Goal: Task Accomplishment & Management: Manage account settings

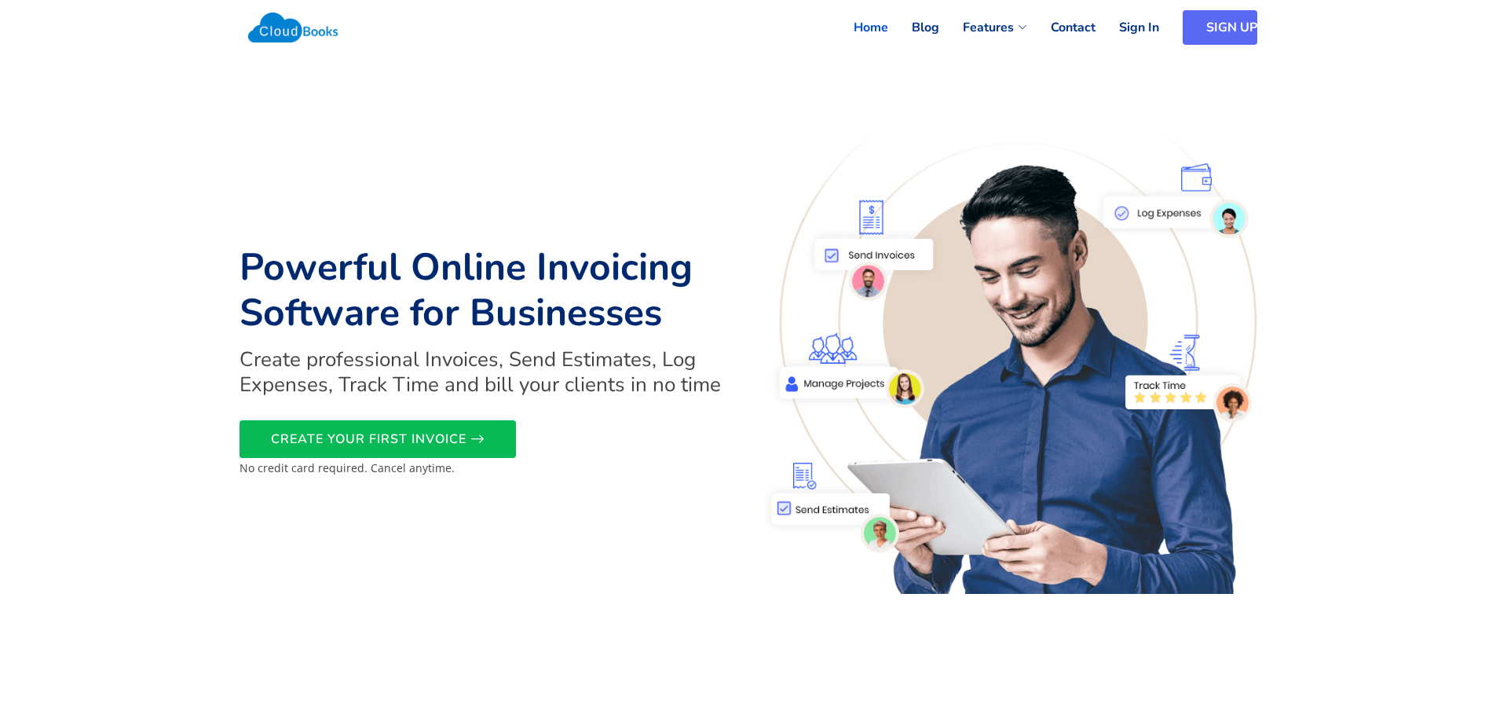
click at [1215, 26] on link "SIGN UP" at bounding box center [1219, 27] width 75 height 35
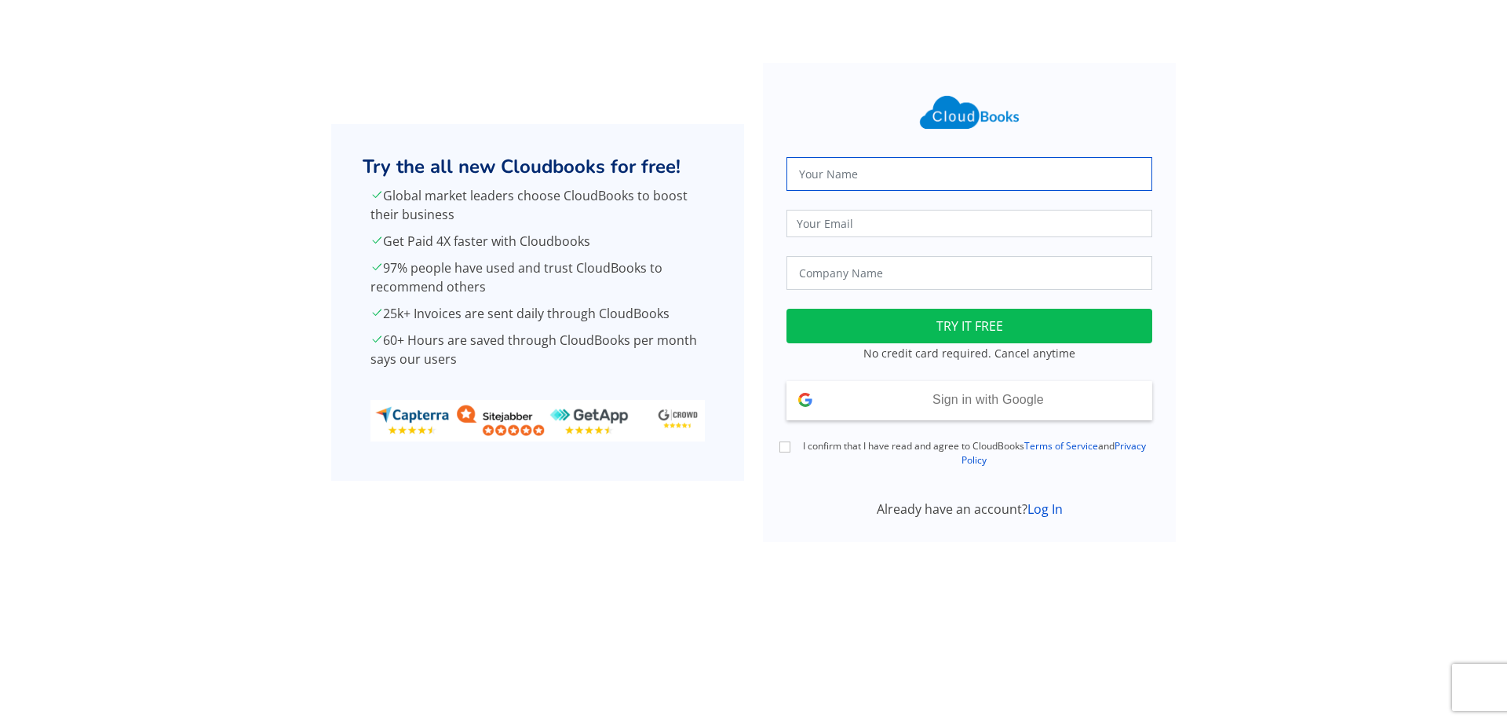
click at [901, 176] on input "text" at bounding box center [970, 174] width 366 height 34
type input "[PERSON_NAME]"
click at [893, 217] on input "email" at bounding box center [970, 223] width 366 height 27
type input "[EMAIL_ADDRESS][PERSON_NAME][DOMAIN_NAME]"
click at [866, 277] on input "text" at bounding box center [970, 273] width 366 height 34
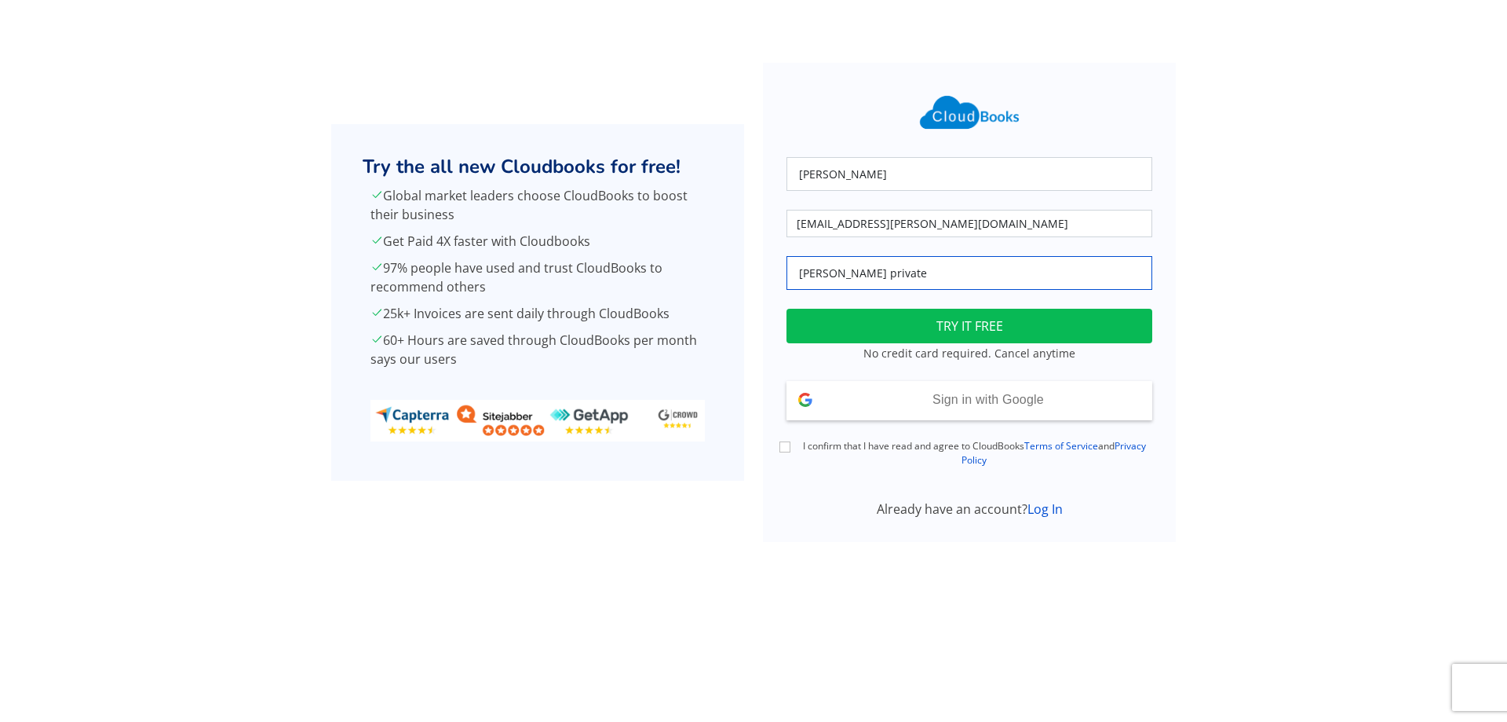
type input "Maria private"
click at [866, 319] on button "TRY IT FREE" at bounding box center [970, 326] width 366 height 35
click at [785, 443] on input "I confirm that I have read and agree to CloudBooks Terms of Service and Privacy…" at bounding box center [785, 446] width 11 height 11
checkbox input "true"
click at [892, 328] on button "TRY IT FREE" at bounding box center [970, 326] width 366 height 35
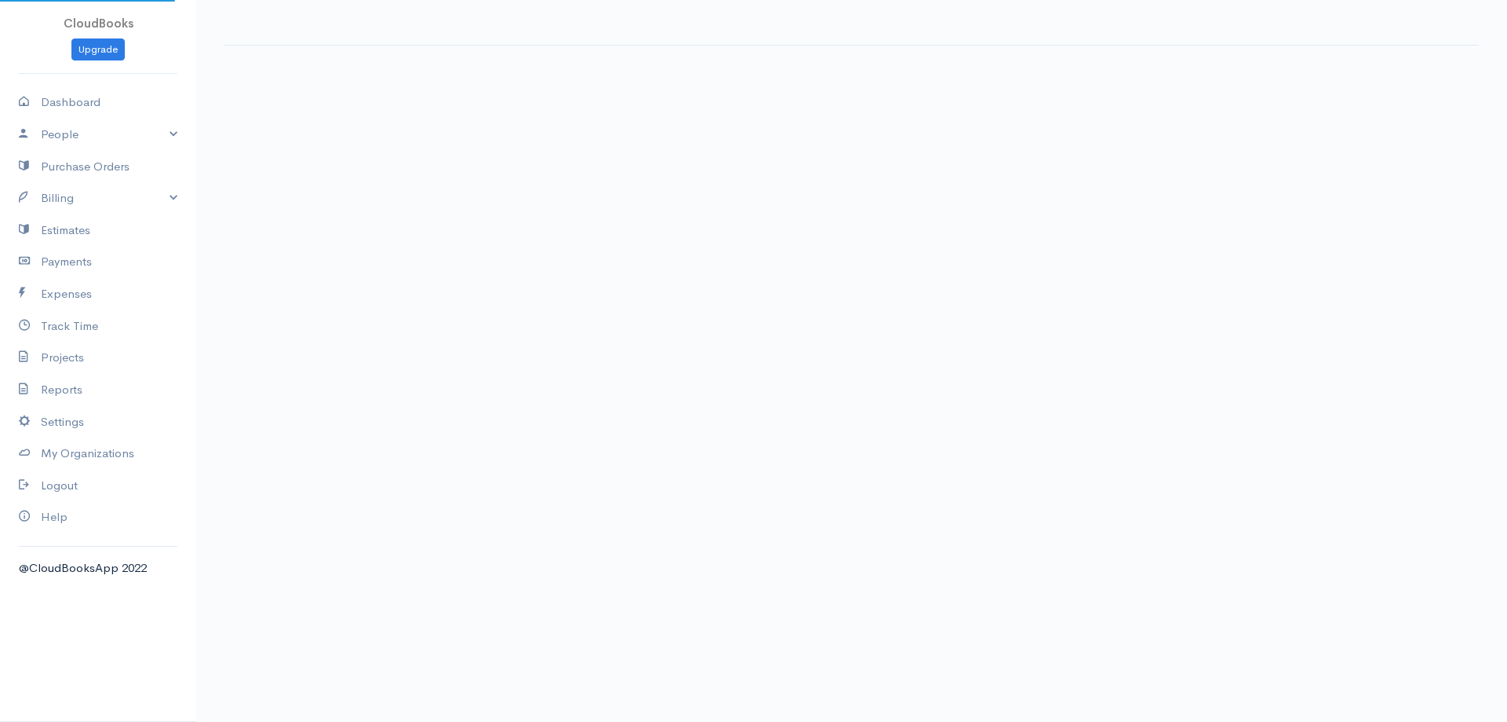
select select "[GEOGRAPHIC_DATA]"
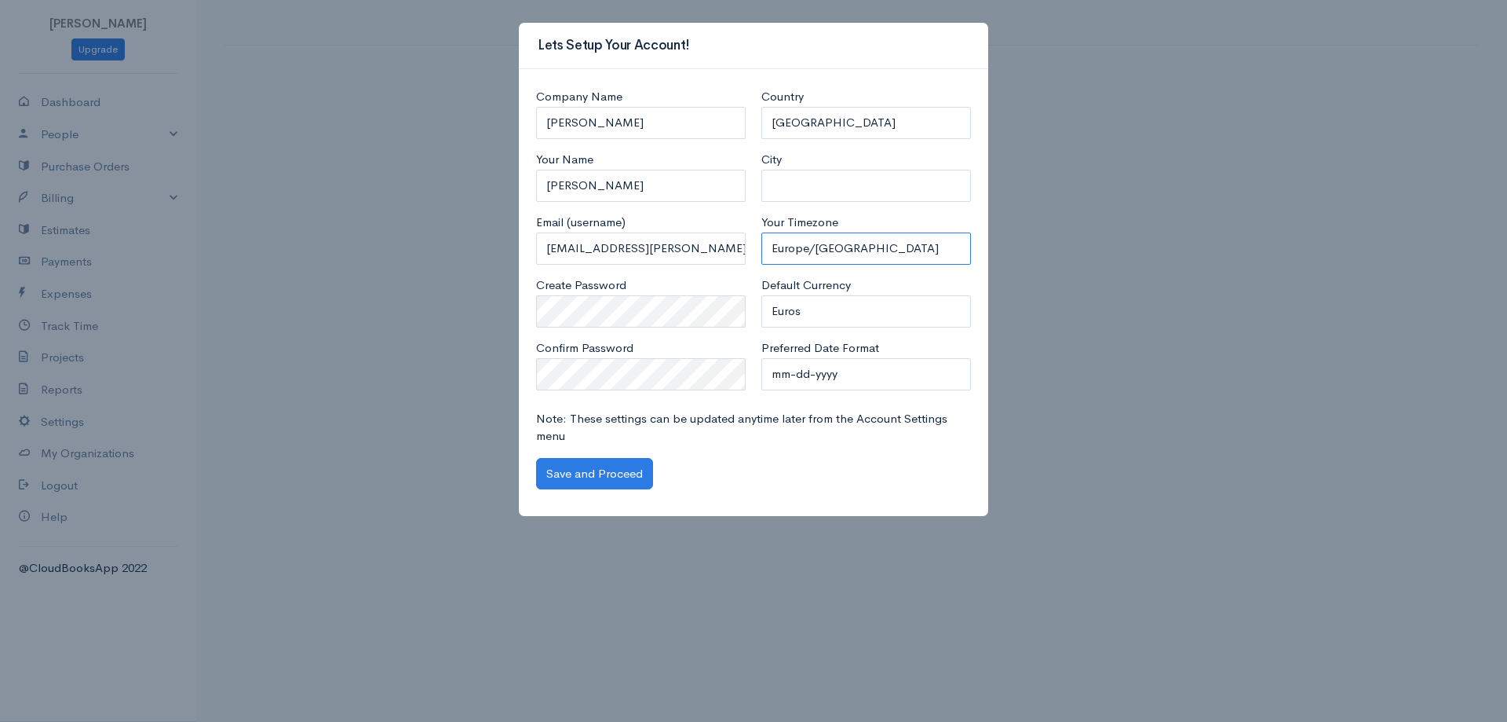
click at [877, 247] on select "Africa/Abidjan Africa/Accra Africa/Addis_Ababa Africa/Algiers Africa/Asmara Afr…" at bounding box center [867, 248] width 210 height 32
click at [520, 309] on div "Company Name Maria Your Name Maria Email (username) taht.maria.taht@gmail.com C…" at bounding box center [754, 293] width 470 height 448
click at [614, 455] on div "Note: These settings can be updated anytime later from the Account Settings men…" at bounding box center [753, 450] width 451 height 80
click at [610, 469] on button "Save and Proceed" at bounding box center [594, 474] width 117 height 32
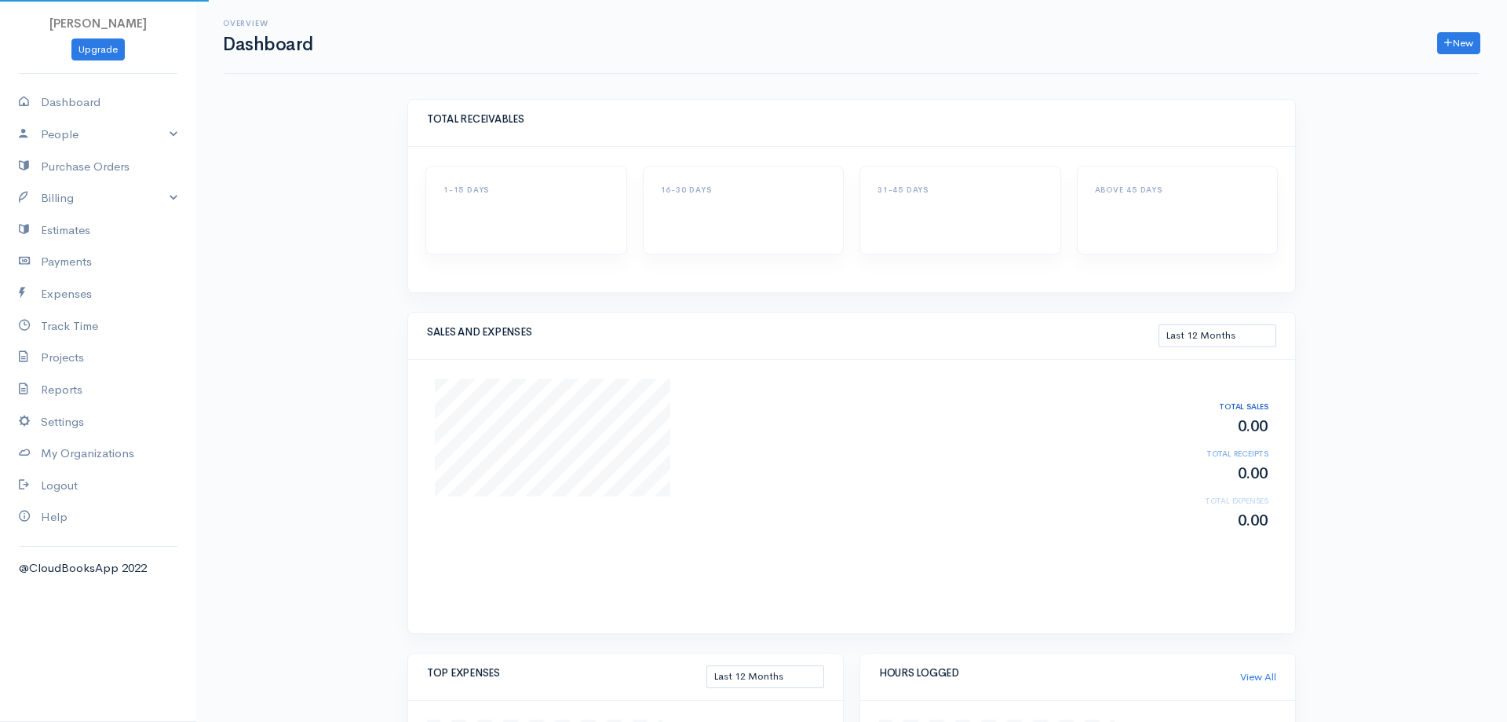
select select "365"
click at [114, 422] on link "Settings" at bounding box center [98, 422] width 196 height 32
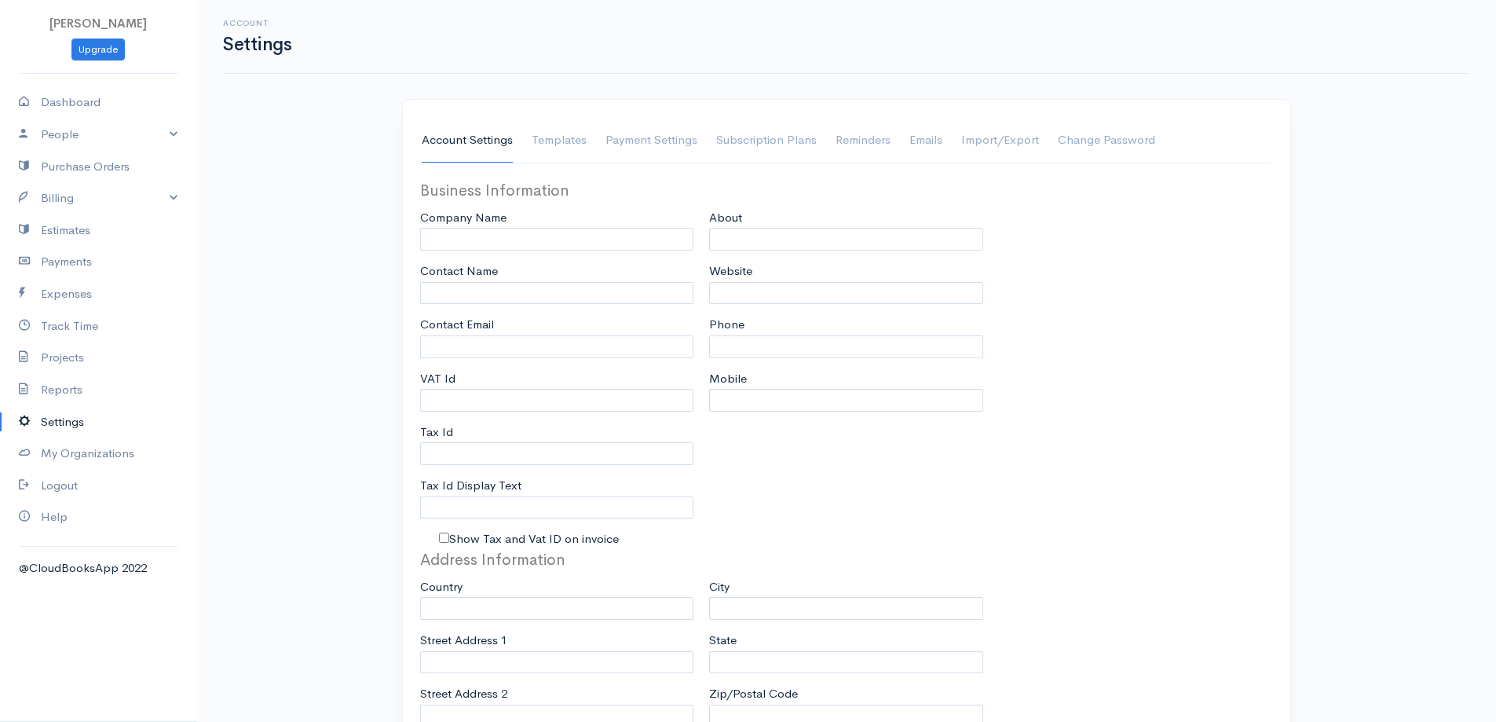
type input "[PERSON_NAME]"
type input "[EMAIL_ADDRESS][PERSON_NAME][DOMAIN_NAME]"
type input "Tax Id"
select select
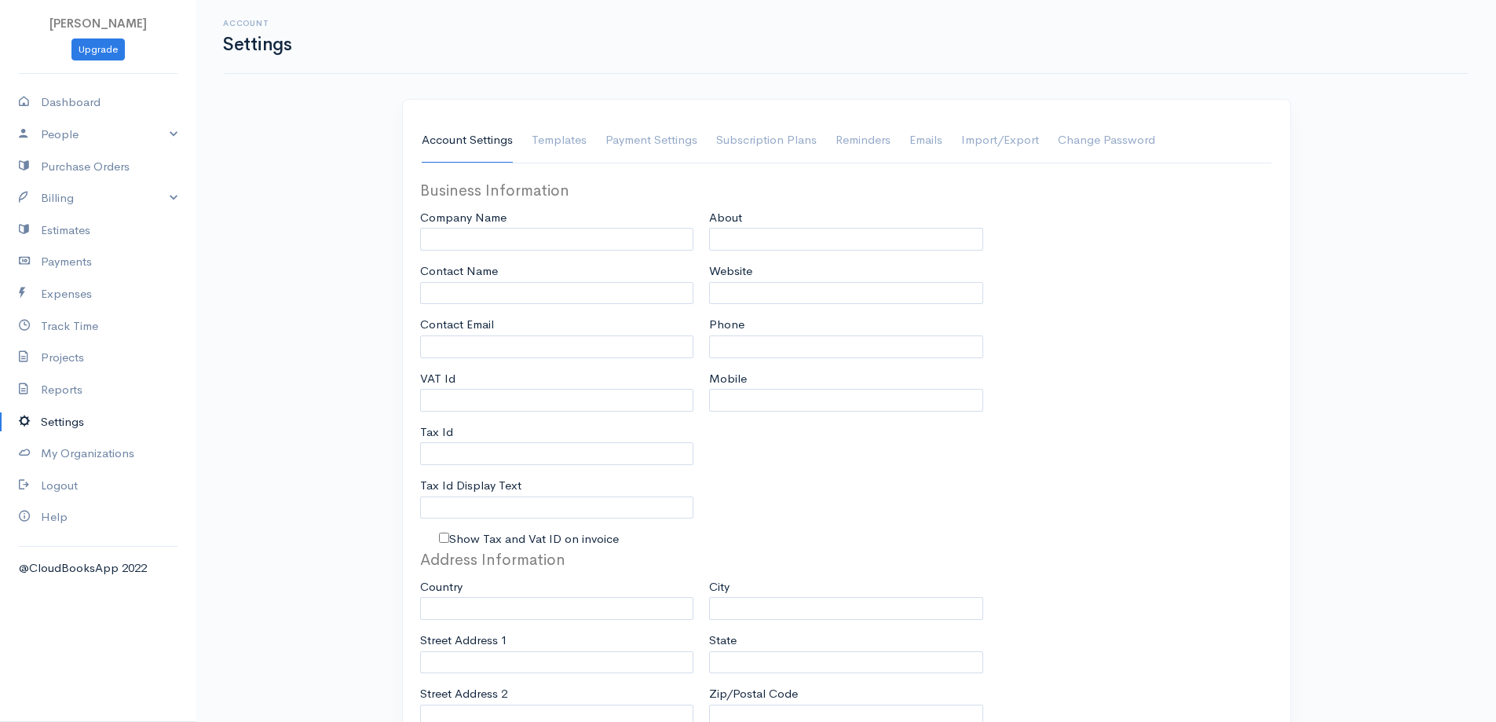
select select
type input "INVOICE"
type input "1"
select select "3"
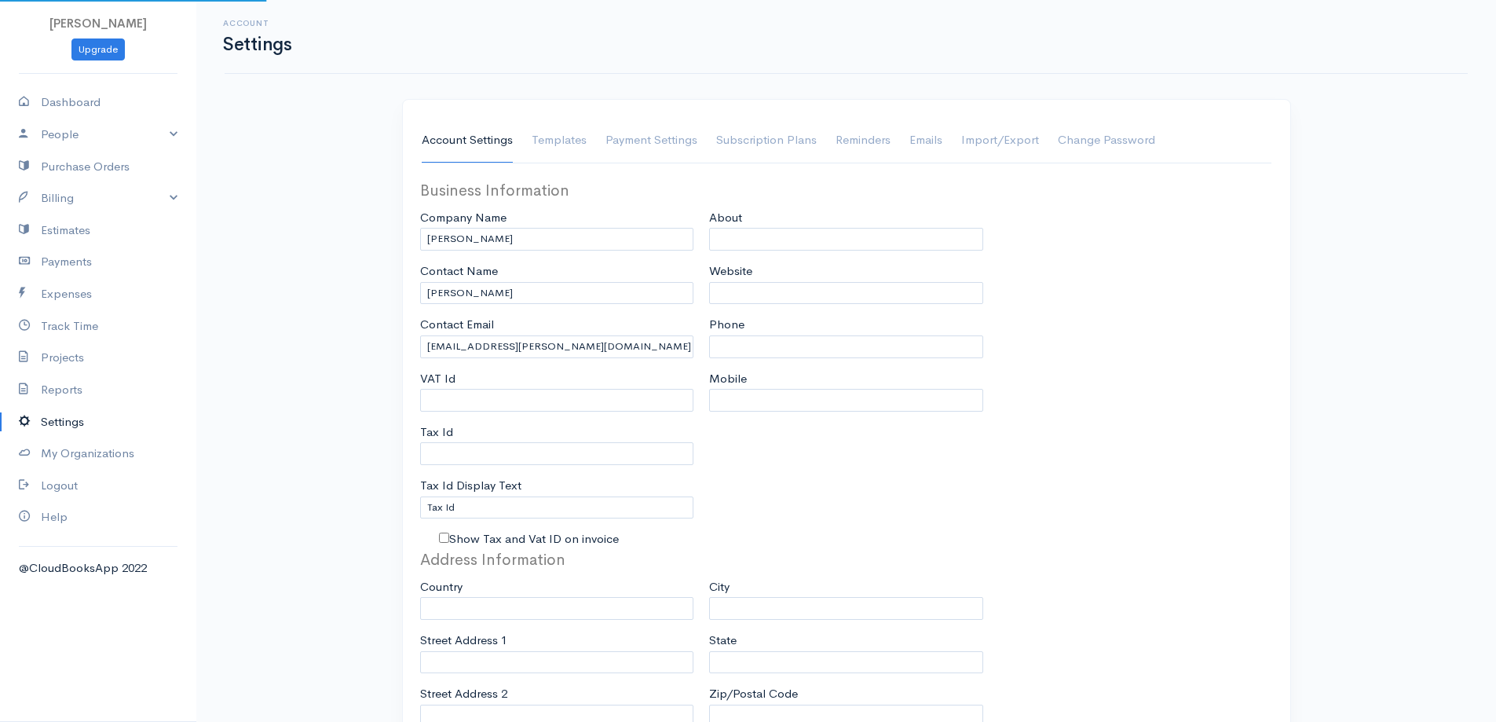
select select "[GEOGRAPHIC_DATA]"
select select "EUR"
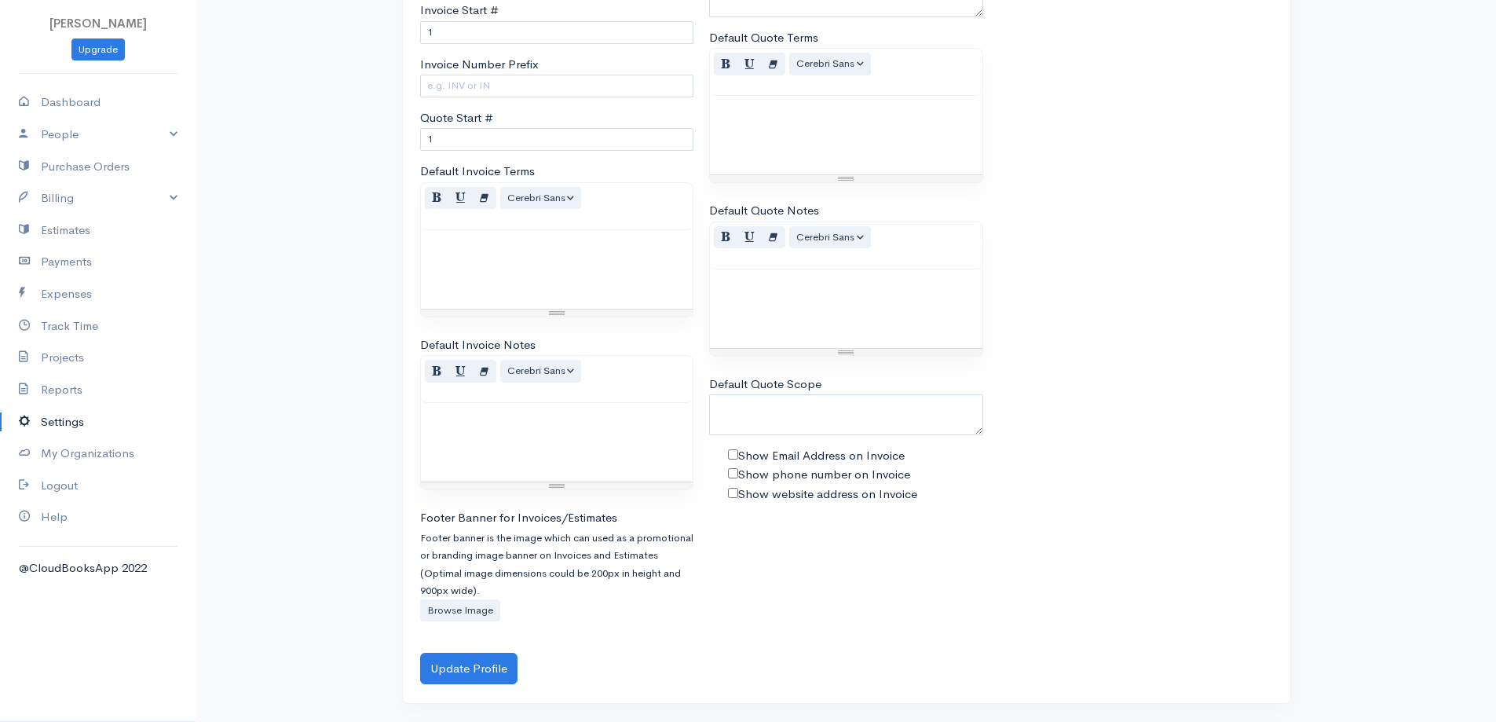
scroll to position [928, 0]
click at [95, 97] on link "Dashboard" at bounding box center [98, 102] width 196 height 32
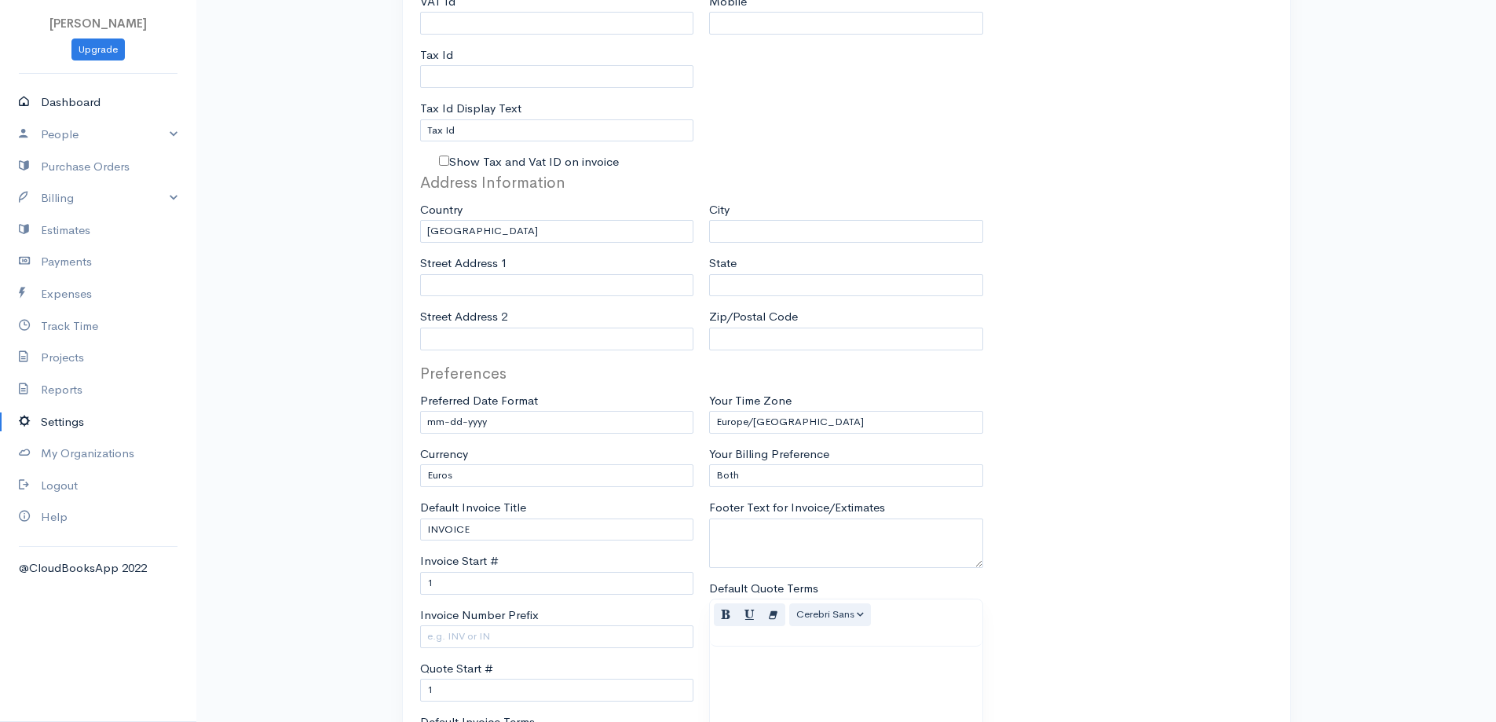
select select "365"
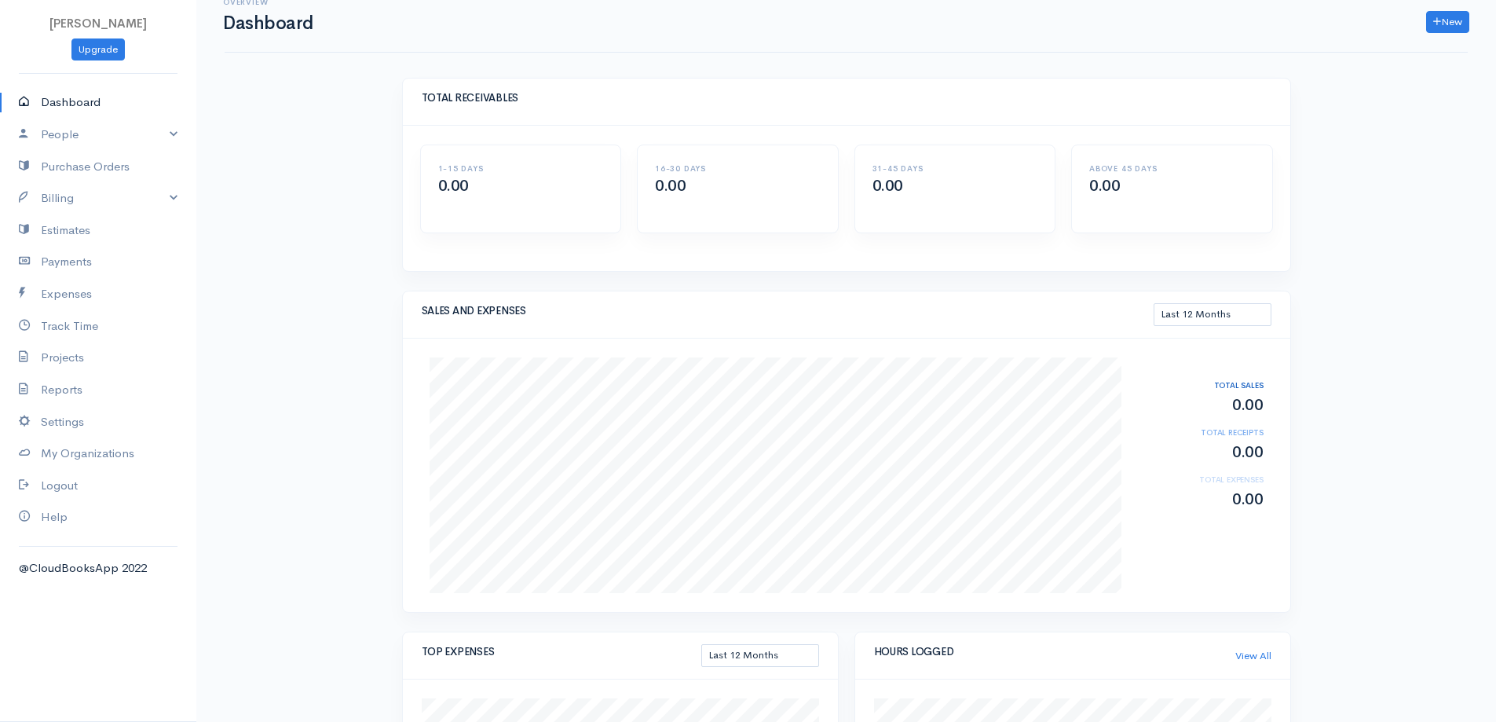
scroll to position [0, 0]
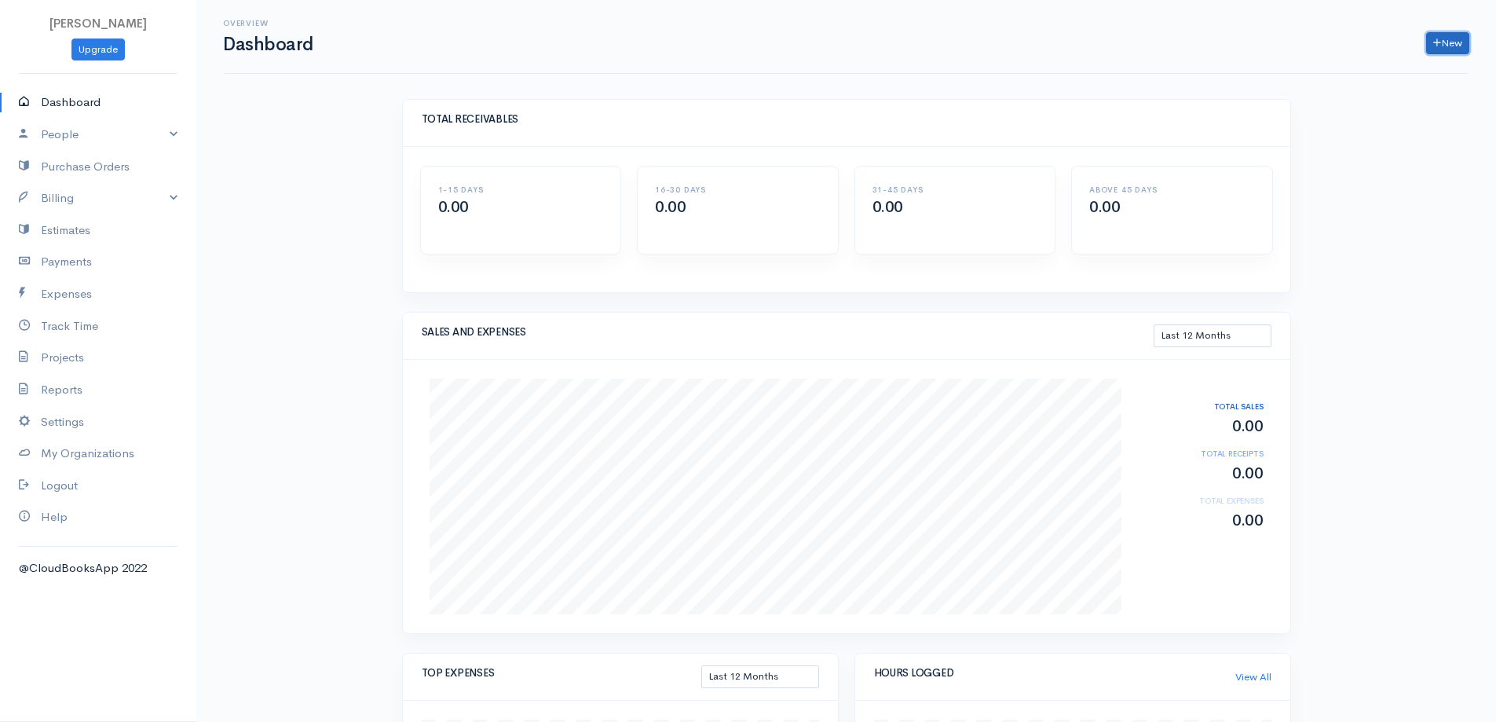
click at [1442, 41] on link "New" at bounding box center [1447, 43] width 43 height 23
click at [342, 426] on div "Overview Dashboard New Invoice Client Quote Project Invoices Quotes Clients Exp…" at bounding box center [845, 549] width 1299 height 1098
click at [162, 137] on link "People" at bounding box center [98, 135] width 196 height 32
click at [162, 278] on link "Billing" at bounding box center [98, 282] width 196 height 32
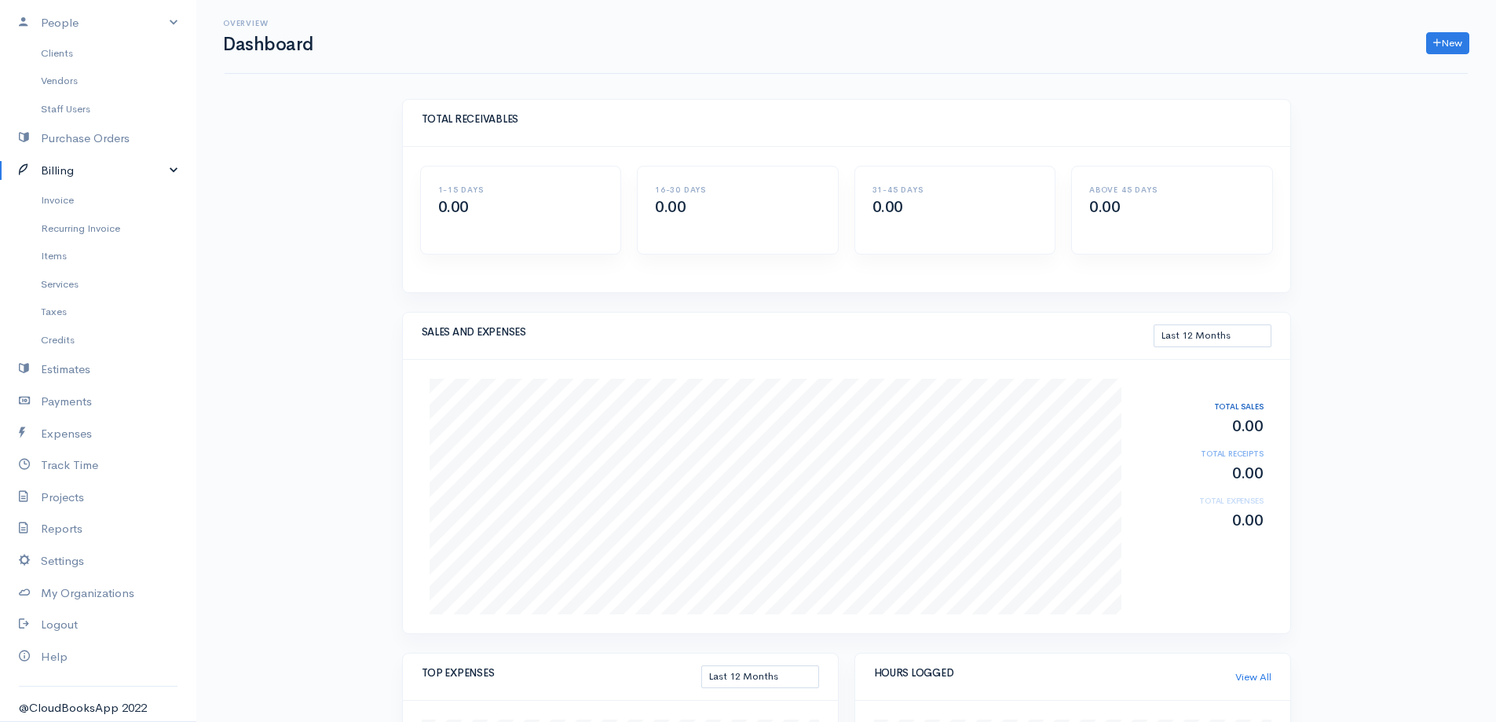
scroll to position [116, 0]
click at [82, 510] on link "Reports" at bounding box center [98, 524] width 196 height 32
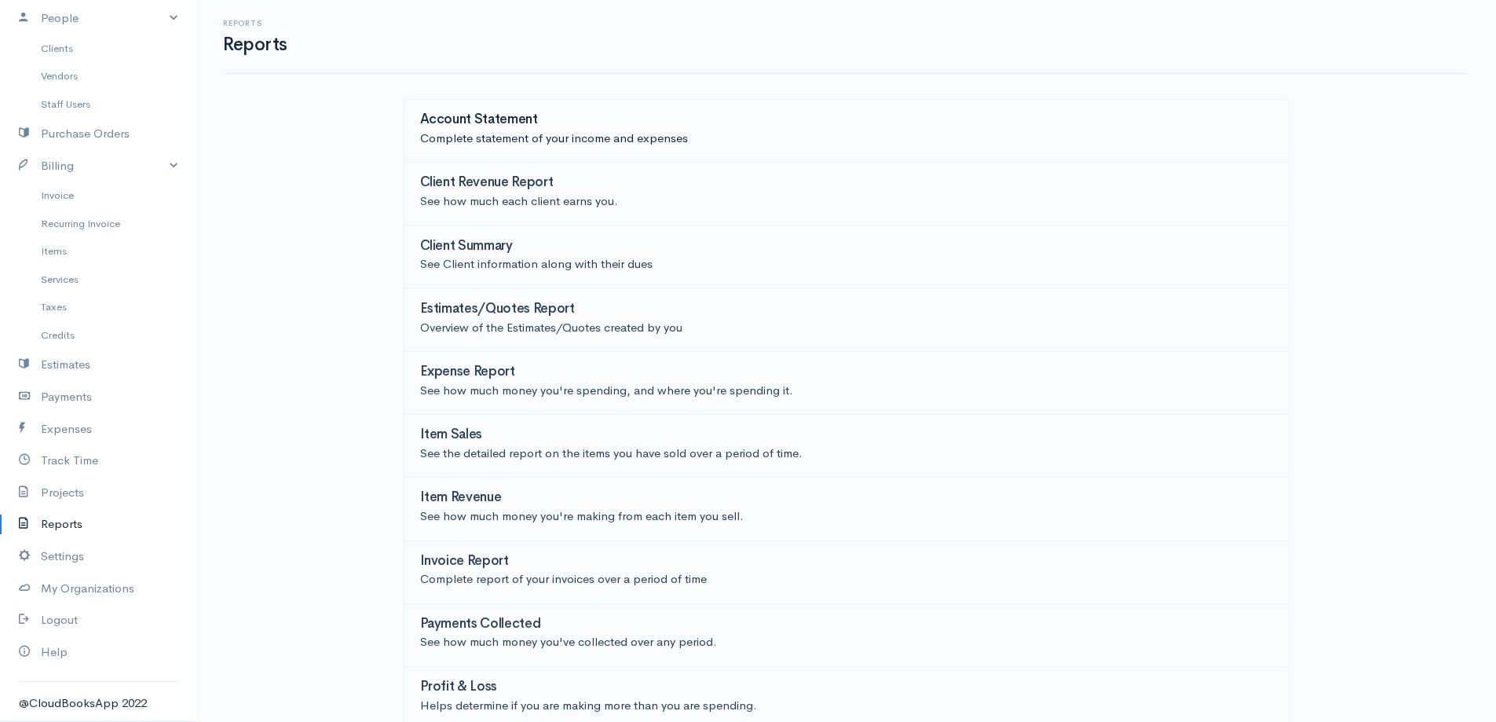
click at [494, 117] on h3 "Account Statement" at bounding box center [479, 119] width 118 height 15
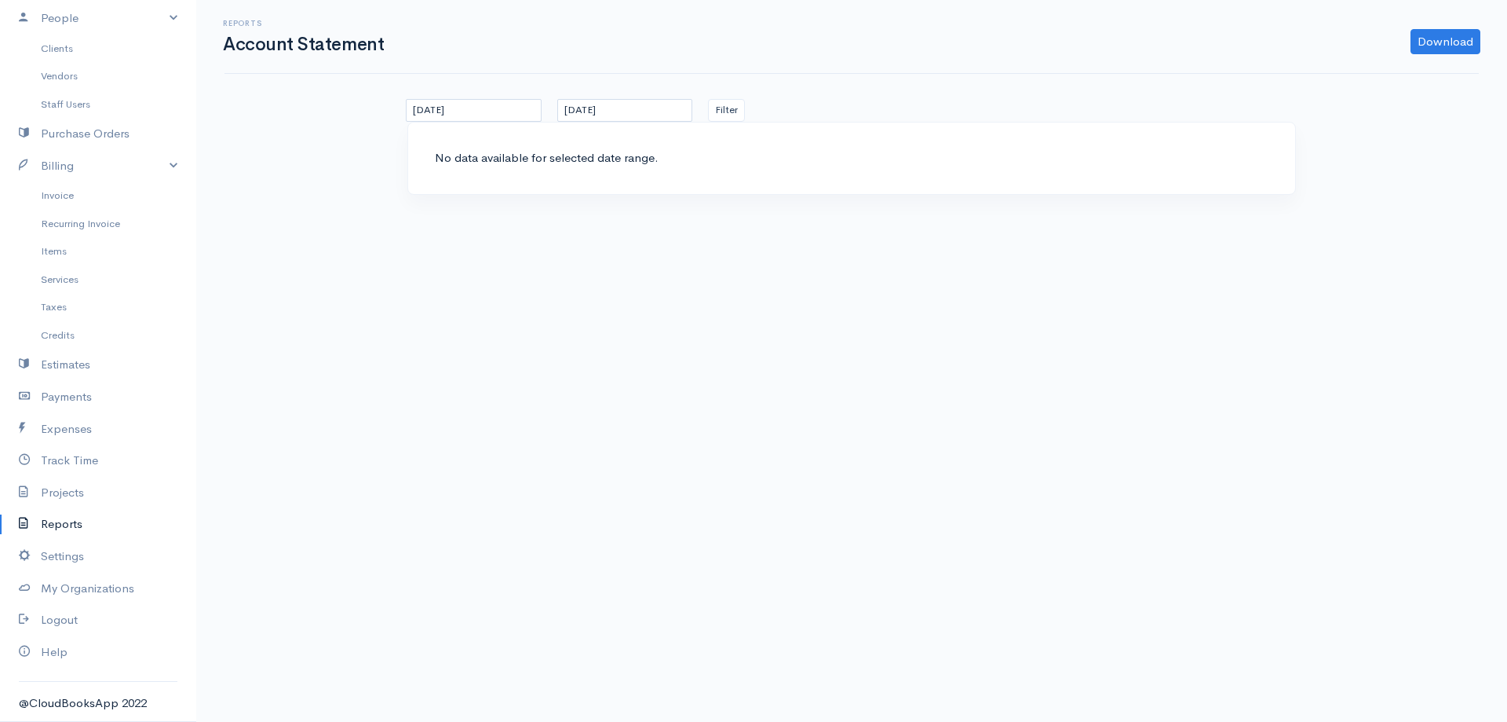
click at [66, 513] on link "Reports" at bounding box center [98, 524] width 196 height 32
